Goal: Information Seeking & Learning: Understand process/instructions

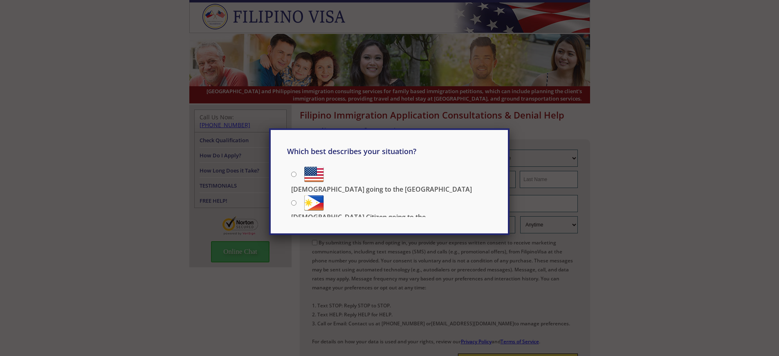
click at [293, 201] on input "[DEMOGRAPHIC_DATA] Citizen going to the [DEMOGRAPHIC_DATA]" at bounding box center [293, 202] width 5 height 5
radio input "true"
